Goal: Task Accomplishment & Management: Complete application form

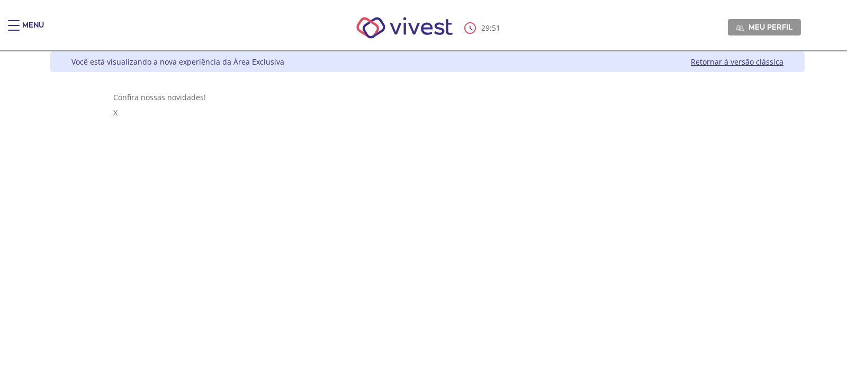
click at [13, 30] on span "Main header" at bounding box center [14, 30] width 12 height 1
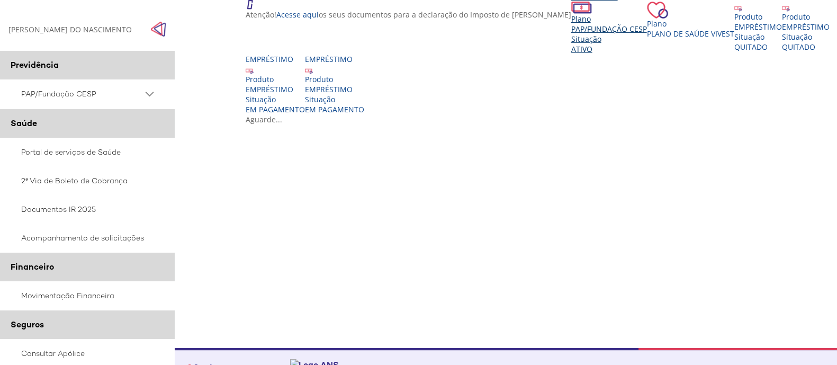
scroll to position [281, 0]
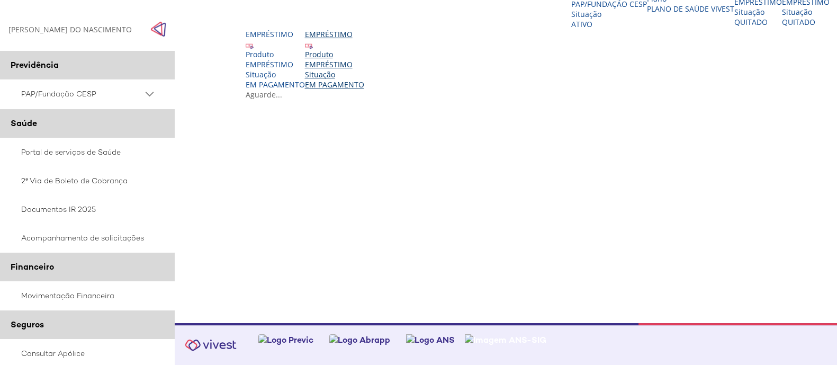
click at [355, 69] on div "EMPRÉSTIMO" at bounding box center [334, 64] width 59 height 10
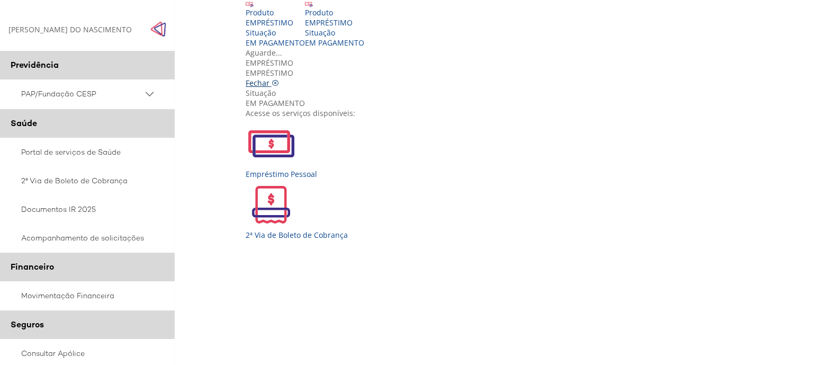
click at [279, 79] on icon "Vivest" at bounding box center [275, 82] width 7 height 7
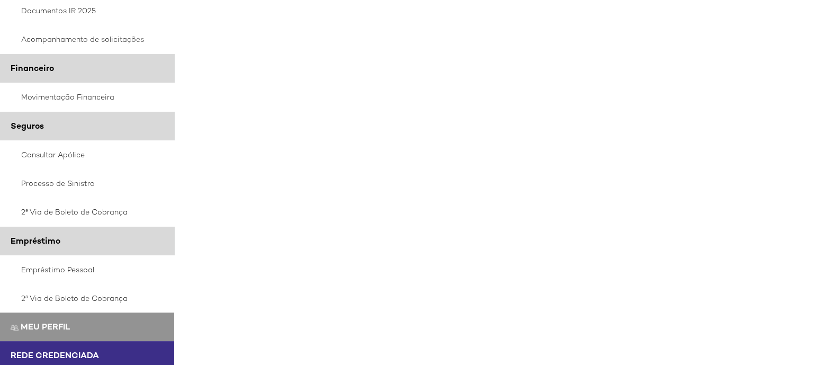
scroll to position [235, 0]
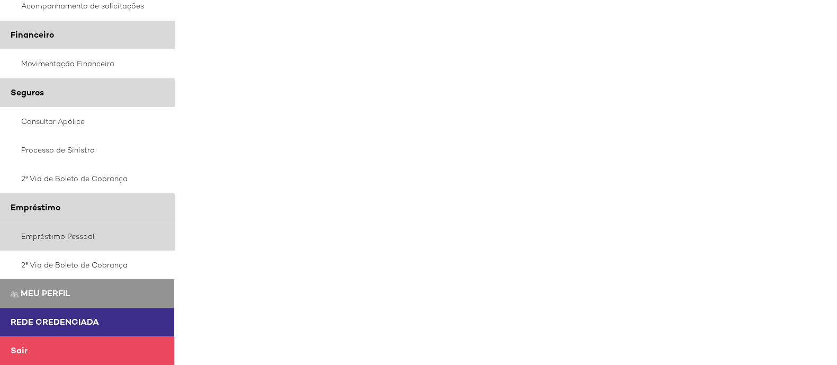
click at [79, 233] on link "Empréstimo Pessoal" at bounding box center [87, 236] width 175 height 29
